Goal: Task Accomplishment & Management: Use online tool/utility

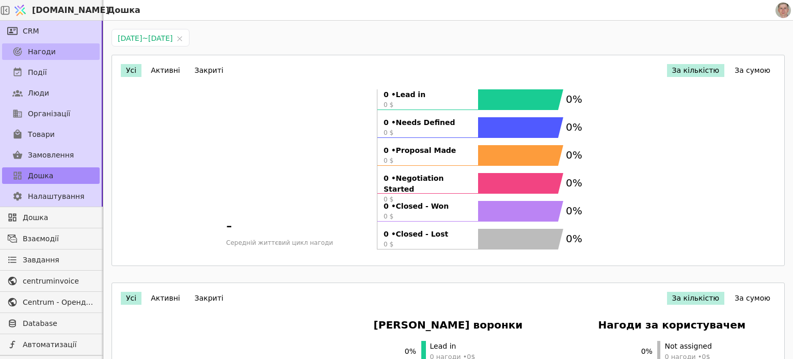
click at [64, 51] on link "Нагоди" at bounding box center [51, 51] width 98 height 17
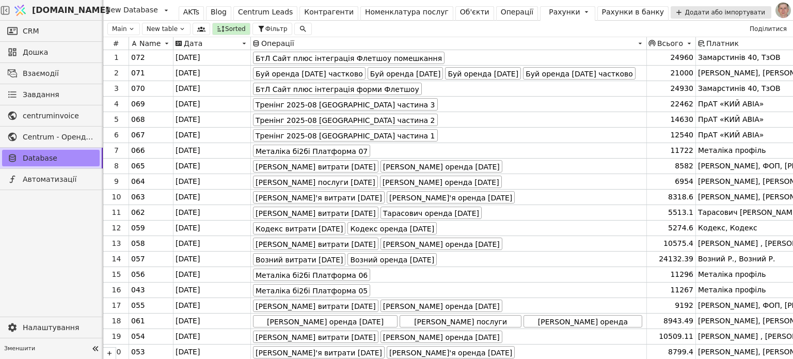
click at [166, 9] on icon at bounding box center [166, 10] width 12 height 12
click at [163, 10] on icon at bounding box center [166, 10] width 12 height 12
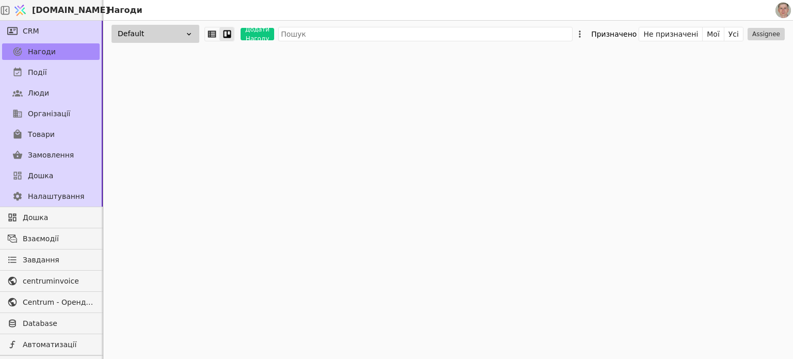
drag, startPoint x: 755, startPoint y: 154, endPoint x: 716, endPoint y: 145, distance: 39.8
click at [755, 153] on div "Default Додати Нагоду Призначено Не призначені Мої Усі Assignee" at bounding box center [448, 190] width 690 height 338
click at [43, 75] on span "Події" at bounding box center [37, 72] width 19 height 11
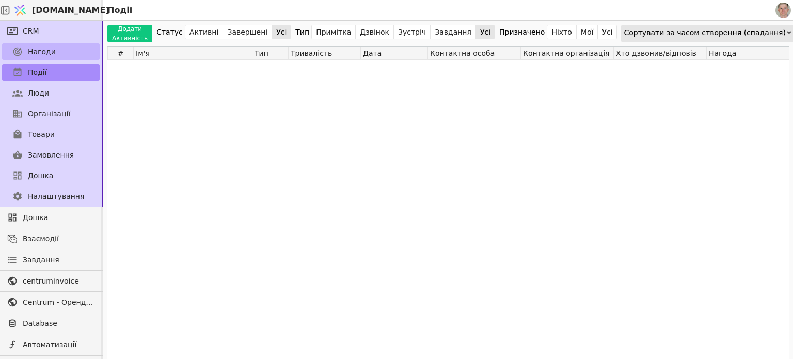
click at [60, 43] on link "Нагоди" at bounding box center [51, 51] width 98 height 17
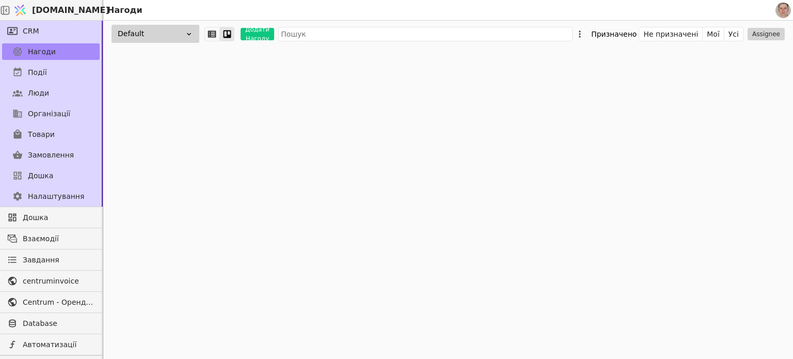
drag, startPoint x: 169, startPoint y: 32, endPoint x: 172, endPoint y: 39, distance: 7.4
click at [169, 33] on div "Default" at bounding box center [156, 34] width 88 height 18
click at [402, 94] on div "Default Default Додати лійку Додати Нагоду Призначено Не призначені Мої Усі Ass…" at bounding box center [448, 190] width 690 height 338
click at [56, 175] on link "Дошка" at bounding box center [51, 175] width 98 height 17
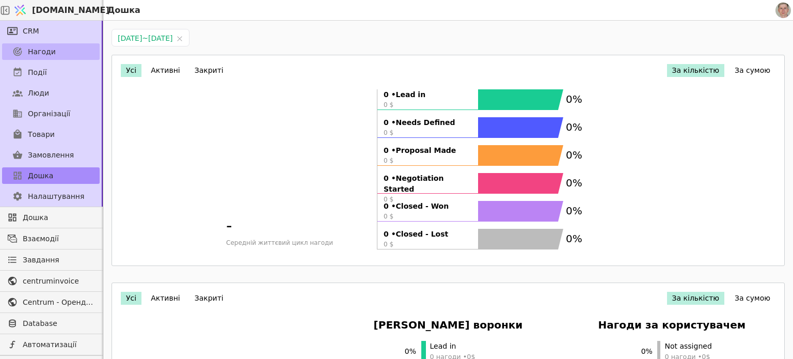
click at [70, 48] on link "Нагоди" at bounding box center [51, 51] width 98 height 17
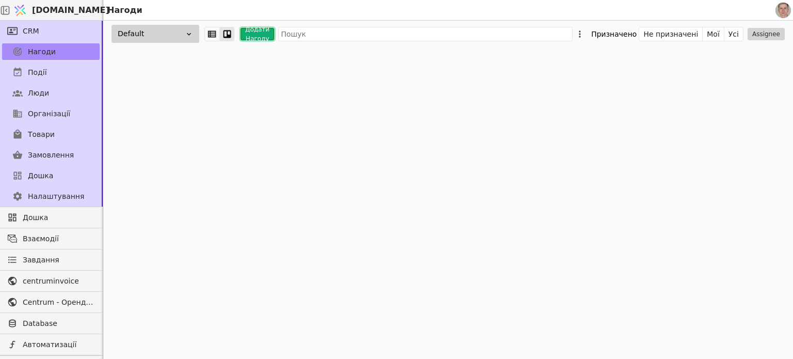
click at [256, 34] on button "Додати Нагоду" at bounding box center [258, 34] width 34 height 12
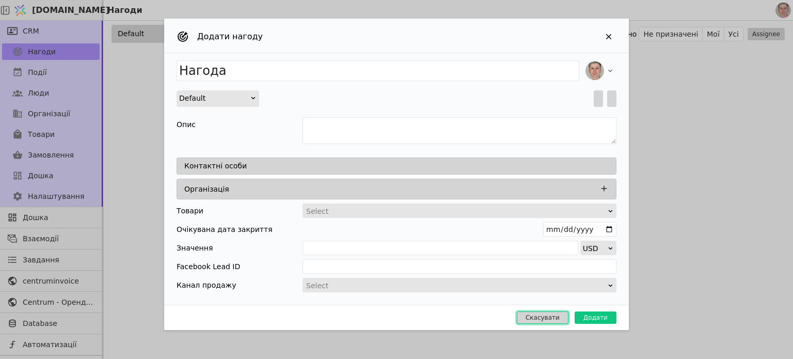
drag, startPoint x: 552, startPoint y: 315, endPoint x: 539, endPoint y: 303, distance: 17.9
click at [551, 315] on button "Скасувати" at bounding box center [543, 317] width 52 height 12
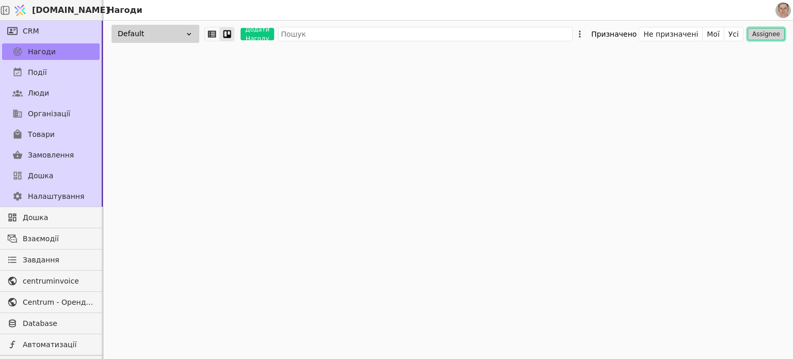
click at [774, 33] on button "Assignee" at bounding box center [766, 34] width 37 height 12
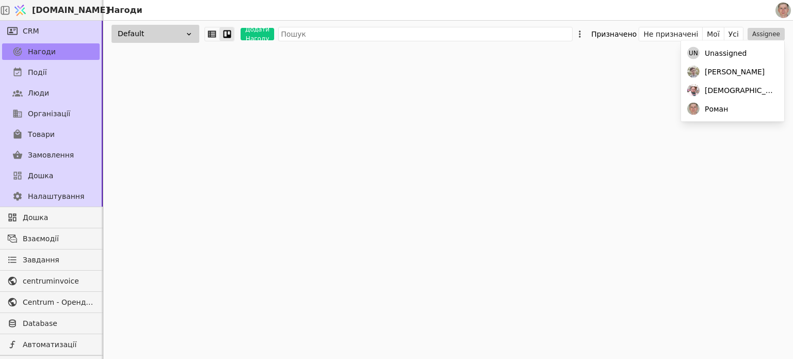
click at [541, 99] on div "Default Додати Нагоду Призначено Не призначені Мої Усі Assignee" at bounding box center [448, 190] width 690 height 338
click at [209, 35] on icon at bounding box center [212, 33] width 12 height 11
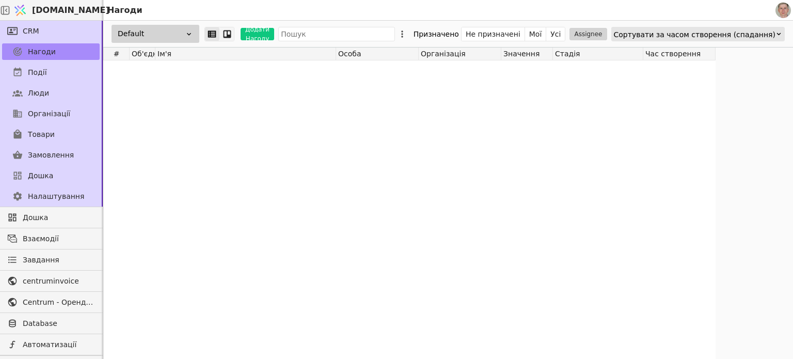
click at [227, 30] on icon at bounding box center [228, 34] width 8 height 8
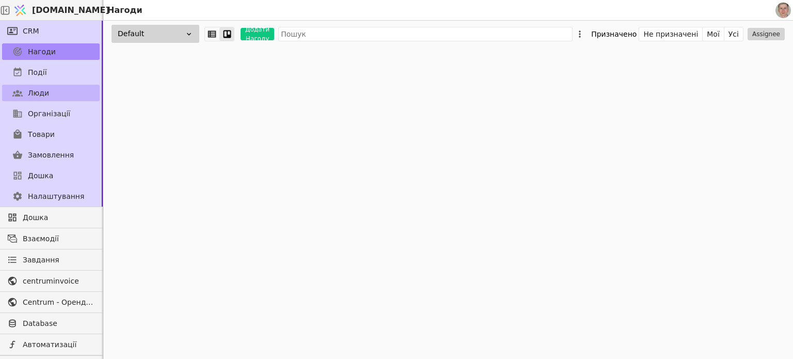
click at [52, 87] on link "Люди" at bounding box center [51, 93] width 98 height 17
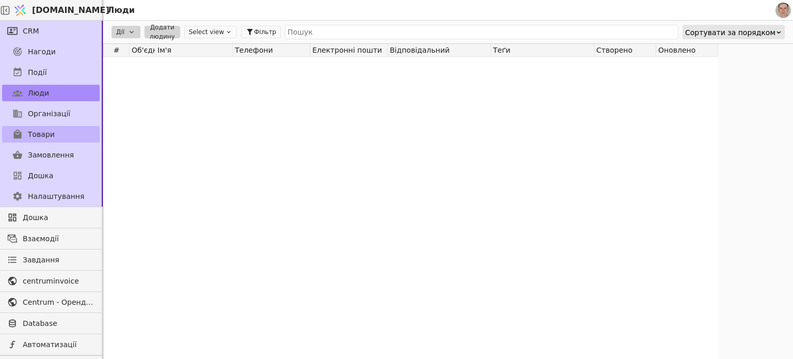
click at [65, 128] on link "Товари" at bounding box center [51, 134] width 98 height 17
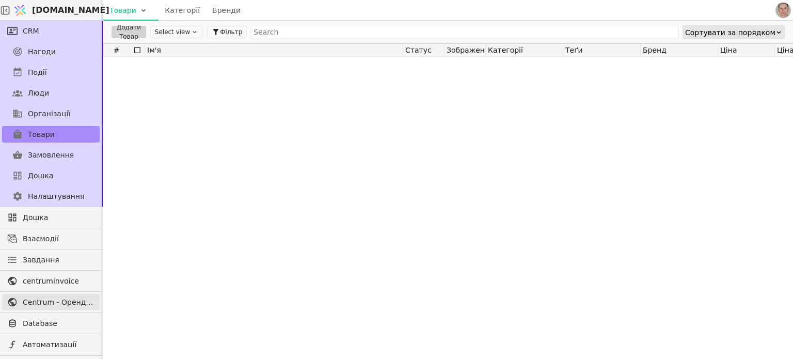
click at [62, 298] on span "Centrum - Оренда офісних приміщень" at bounding box center [59, 302] width 72 height 11
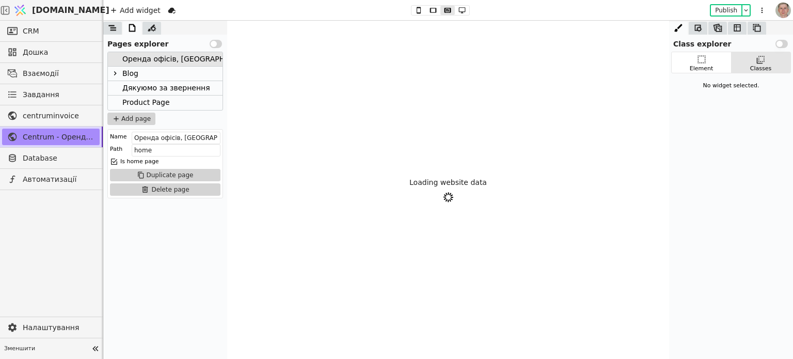
click at [141, 72] on div "Blog" at bounding box center [165, 74] width 115 height 14
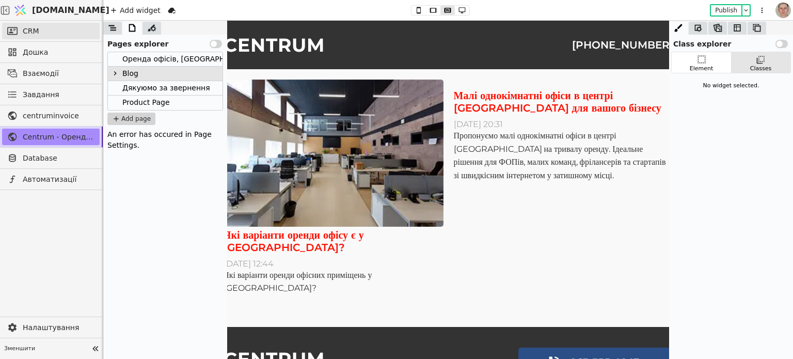
click at [60, 31] on link "CRM" at bounding box center [51, 31] width 98 height 17
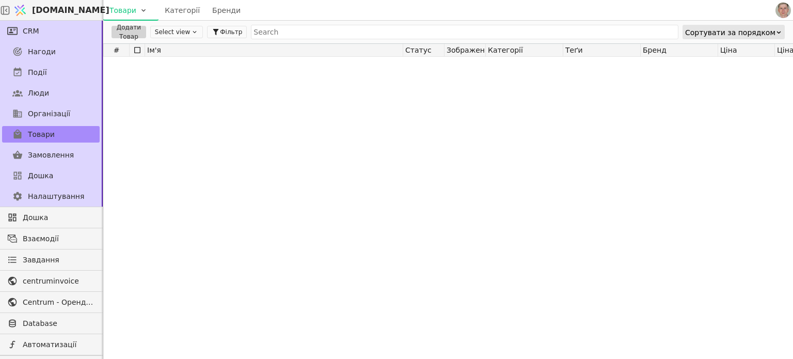
click at [653, 234] on div at bounding box center [688, 204] width 1170 height 294
click at [173, 30] on button "Select view" at bounding box center [176, 32] width 53 height 12
click at [178, 97] on div at bounding box center [688, 204] width 1170 height 294
click at [53, 50] on span "Нагоди" at bounding box center [42, 51] width 28 height 11
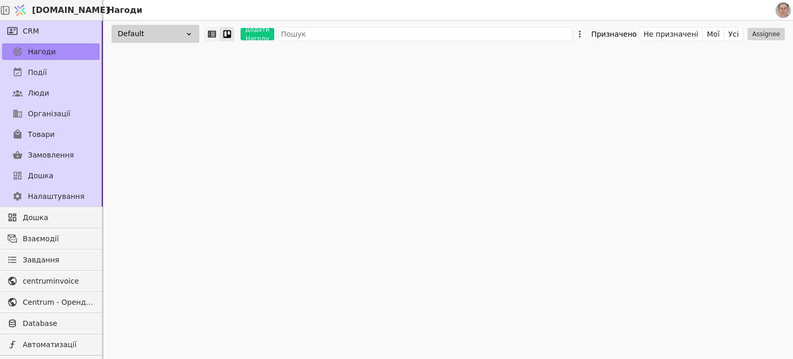
click at [216, 33] on icon at bounding box center [212, 33] width 12 height 11
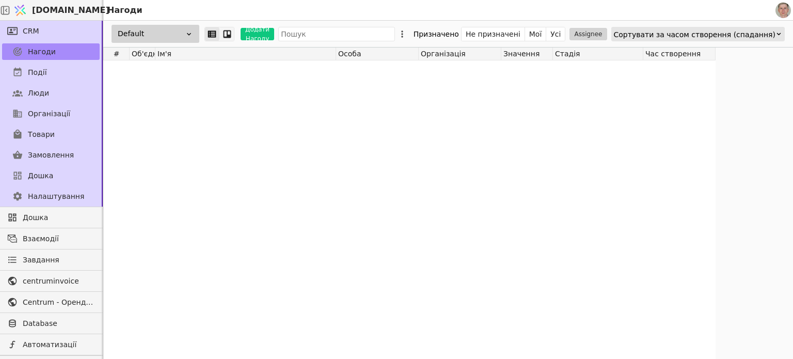
click at [226, 32] on icon at bounding box center [227, 33] width 9 height 9
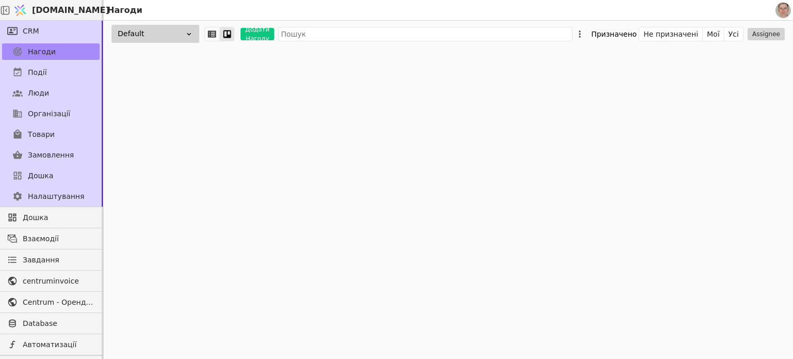
click at [117, 248] on div "Default Додати Нагоду Призначено Не призначені Мої Усі Assignee" at bounding box center [448, 190] width 690 height 338
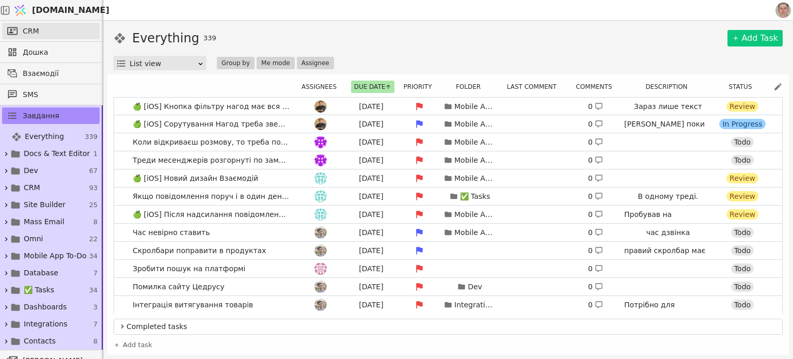
click at [50, 30] on link "CRM" at bounding box center [51, 31] width 98 height 17
